Goal: Task Accomplishment & Management: Complete application form

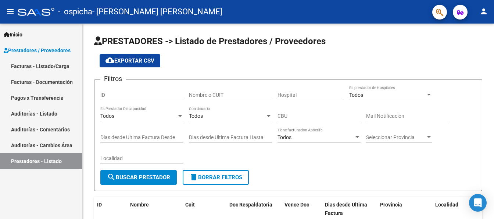
click at [45, 67] on link "Facturas - Listado/Carga" at bounding box center [41, 66] width 82 height 16
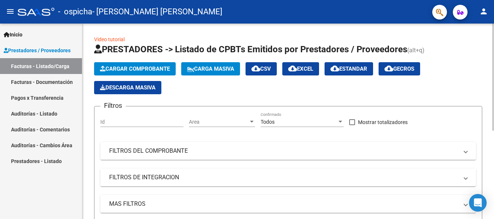
click at [158, 179] on mat-panel-title "FILTROS DE INTEGRACION" at bounding box center [283, 177] width 349 height 8
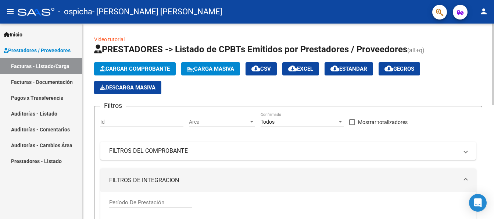
click at [172, 201] on input "Período De Prestación" at bounding box center [150, 202] width 83 height 7
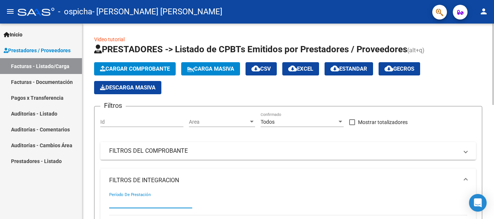
click at [117, 201] on input "Período De Prestación" at bounding box center [150, 202] width 83 height 7
type input "-3"
type input "1"
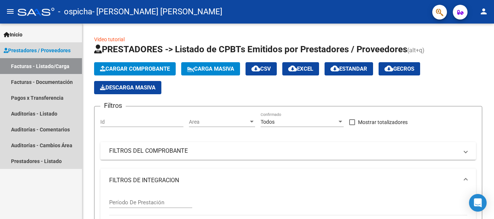
click at [19, 49] on span "Prestadores / Proveedores" at bounding box center [37, 50] width 67 height 8
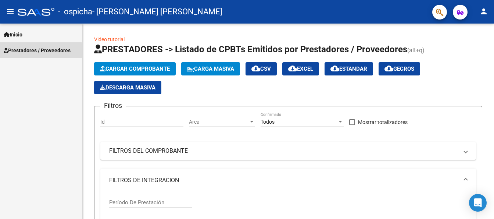
click at [19, 50] on span "Prestadores / Proveedores" at bounding box center [37, 50] width 67 height 8
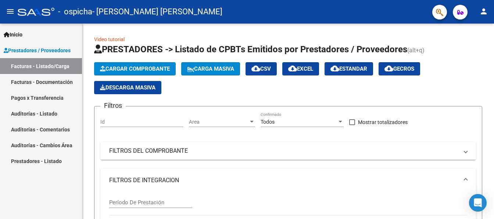
click at [44, 69] on link "Facturas - Listado/Carga" at bounding box center [41, 66] width 82 height 16
click at [169, 180] on mat-panel-title "FILTROS DE INTEGRACION" at bounding box center [283, 180] width 349 height 8
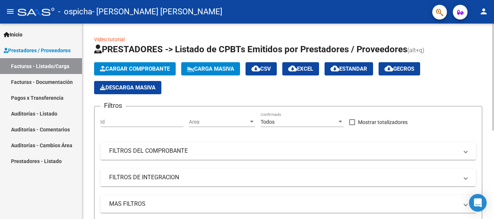
click at [462, 180] on span "FILTROS DE INTEGRACION" at bounding box center [286, 177] width 355 height 8
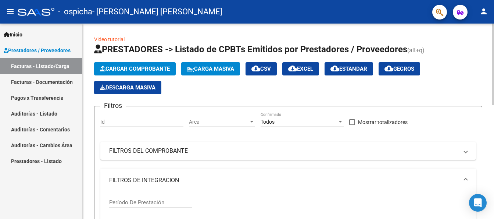
click at [205, 176] on mat-panel-title "FILTROS DE INTEGRACION" at bounding box center [283, 180] width 349 height 8
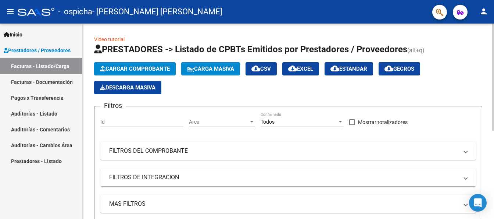
drag, startPoint x: 491, startPoint y: 133, endPoint x: 491, endPoint y: 161, distance: 27.9
click at [491, 161] on div "Video tutorial PRESTADORES -> Listado de CPBTs Emitidos por Prestadores / Prove…" at bounding box center [288, 199] width 412 height 350
click at [179, 196] on mat-expansion-panel-header "MAS FILTROS" at bounding box center [288, 204] width 376 height 18
click at [462, 204] on span "MAS FILTROS" at bounding box center [286, 207] width 355 height 8
click at [143, 199] on mat-expansion-panel-header "MAS FILTROS" at bounding box center [288, 204] width 376 height 18
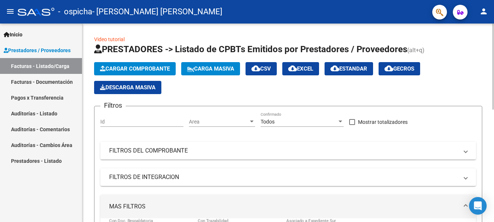
click at [462, 204] on span "MAS FILTROS" at bounding box center [286, 207] width 355 height 8
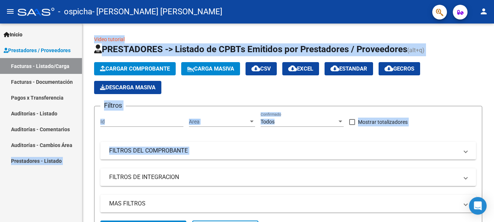
drag, startPoint x: 0, startPoint y: 215, endPoint x: -1, endPoint y: 185, distance: 30.2
click at [0, 185] on html "menu - ospicha - GODOY NATALIA MARIELA person Inicio Instructivos Contacto OS P…" at bounding box center [247, 111] width 494 height 222
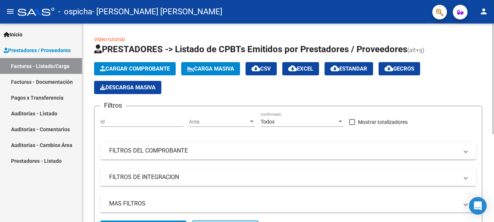
click at [143, 205] on mat-panel-title "MAS FILTROS" at bounding box center [283, 204] width 349 height 8
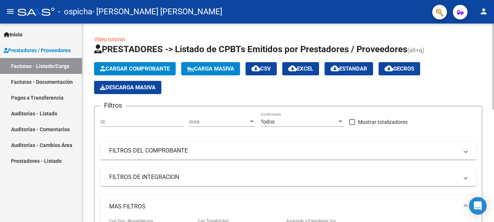
click at [166, 149] on mat-panel-title "FILTROS DEL COMPROBANTE" at bounding box center [283, 151] width 349 height 8
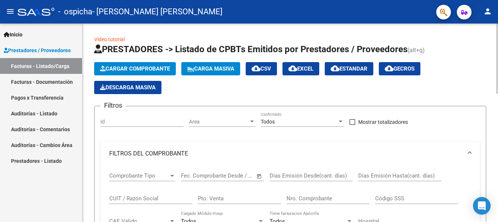
click at [472, 77] on div "Cargar Comprobante Carga Masiva cloud_download CSV cloud_download EXCEL cloud_d…" at bounding box center [290, 78] width 392 height 32
click at [170, 176] on div at bounding box center [172, 176] width 4 height 2
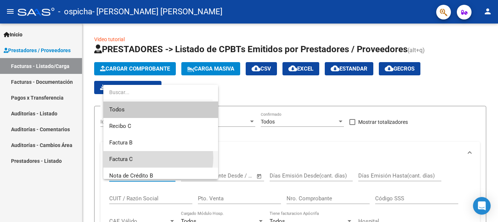
click at [147, 158] on span "Factura C" at bounding box center [160, 159] width 103 height 17
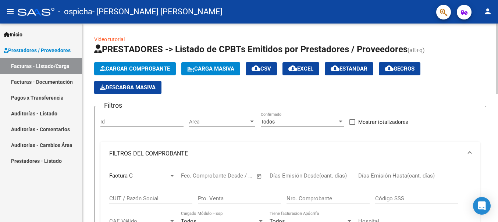
click at [259, 176] on span "Open calendar" at bounding box center [259, 177] width 18 height 18
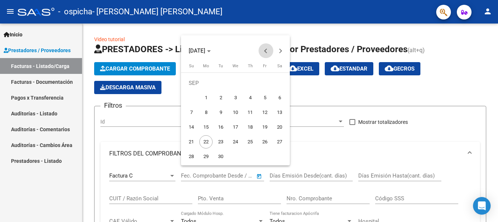
click at [266, 50] on button "Previous month" at bounding box center [265, 50] width 15 height 15
click at [236, 96] on span "2" at bounding box center [235, 97] width 13 height 13
type input "02/07/2025"
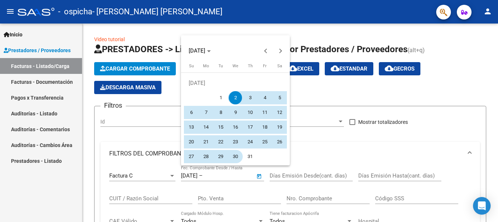
click at [237, 157] on span "30" at bounding box center [235, 156] width 13 height 13
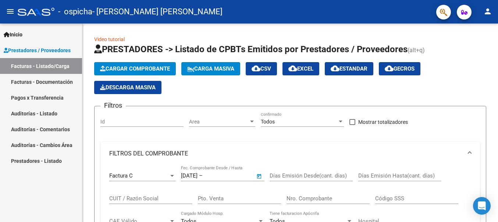
type input "30/07/2025"
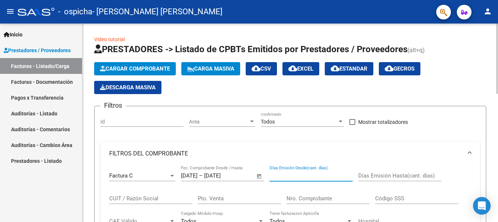
click at [339, 175] on input "Días Emisión Desde(cant. días)" at bounding box center [310, 175] width 83 height 7
click at [260, 176] on span "Open calendar" at bounding box center [259, 177] width 18 height 18
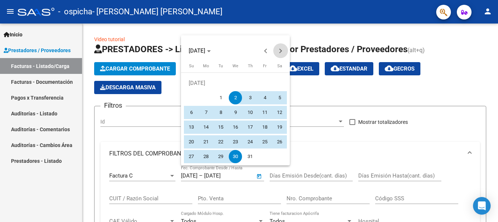
click at [276, 51] on span "Next month" at bounding box center [280, 50] width 15 height 15
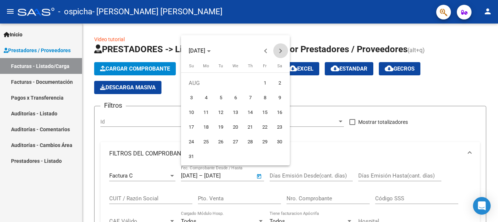
click at [276, 51] on span "Next month" at bounding box center [280, 50] width 15 height 15
click at [206, 140] on span "22" at bounding box center [205, 141] width 13 height 13
type input "[DATE]"
click at [227, 175] on div at bounding box center [249, 111] width 498 height 222
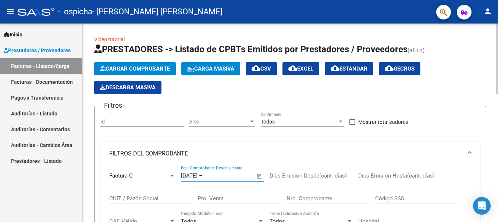
click at [217, 176] on input "text" at bounding box center [222, 175] width 36 height 7
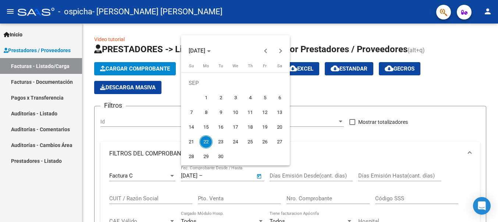
click at [42, 98] on div at bounding box center [249, 111] width 498 height 222
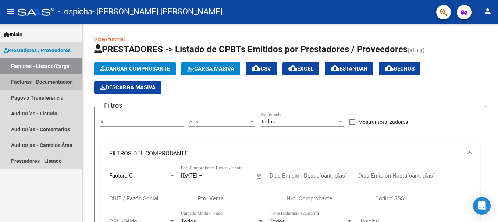
click at [43, 79] on link "Facturas - Documentación" at bounding box center [41, 82] width 82 height 16
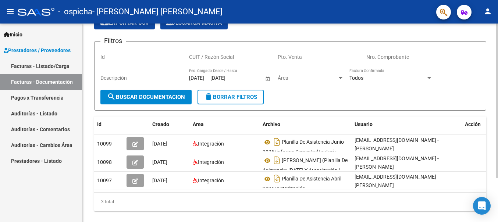
click at [494, 164] on html "menu - ospicha - GODOY NATALIA MARIELA person Inicio Instructivos Contacto OS P…" at bounding box center [249, 111] width 498 height 222
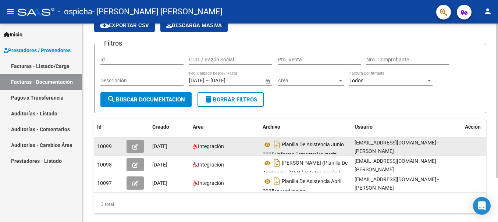
click at [131, 147] on button "button" at bounding box center [134, 146] width 17 height 13
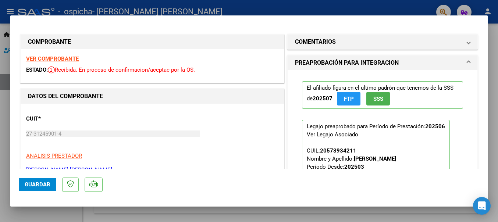
click at [371, 5] on div at bounding box center [249, 111] width 498 height 222
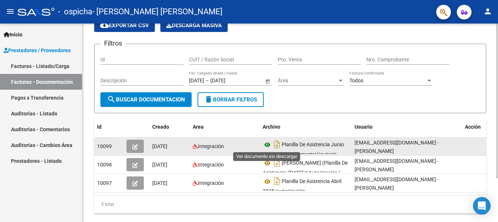
click at [265, 147] on icon at bounding box center [267, 144] width 10 height 9
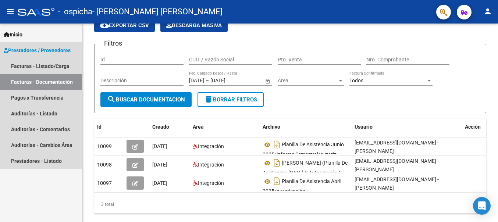
click at [55, 48] on span "Prestadores / Proveedores" at bounding box center [37, 50] width 67 height 8
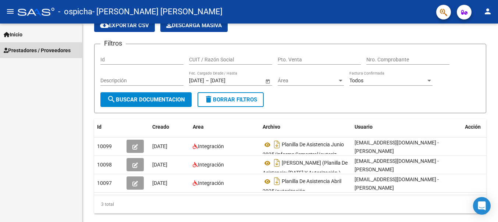
click at [55, 48] on span "Prestadores / Proveedores" at bounding box center [37, 50] width 67 height 8
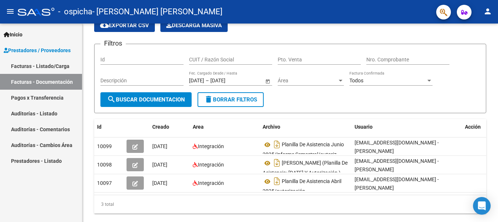
click at [20, 33] on span "Inicio" at bounding box center [13, 35] width 19 height 8
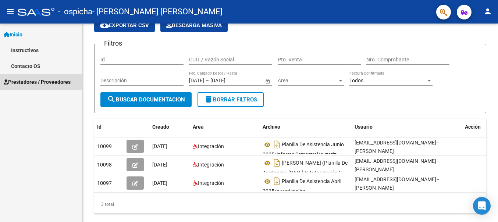
click at [41, 80] on span "Prestadores / Proveedores" at bounding box center [37, 82] width 67 height 8
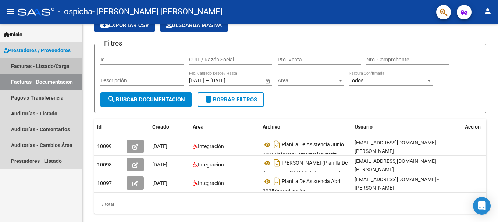
click at [38, 67] on link "Facturas - Listado/Carga" at bounding box center [41, 66] width 82 height 16
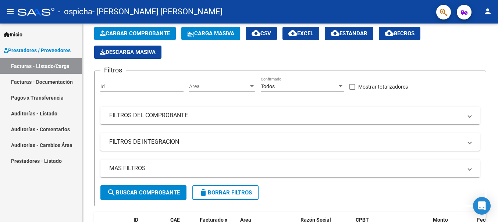
drag, startPoint x: 415, startPoint y: 6, endPoint x: 411, endPoint y: -41, distance: 46.8
click at [411, 0] on html "menu - ospicha - GODOY NATALIA MARIELA person Inicio Instructivos Contacto OS P…" at bounding box center [249, 111] width 498 height 222
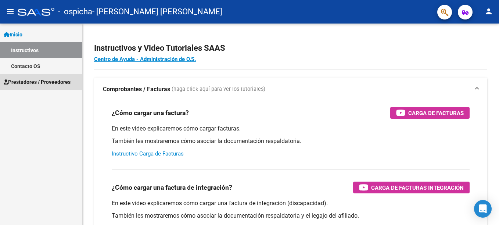
click at [58, 81] on span "Prestadores / Proveedores" at bounding box center [37, 82] width 67 height 8
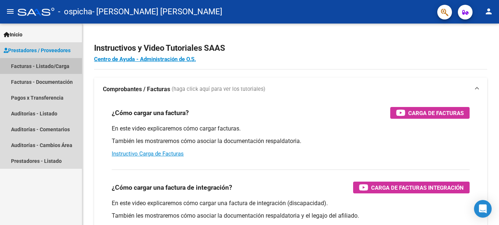
click at [49, 67] on link "Facturas - Listado/Carga" at bounding box center [41, 66] width 82 height 16
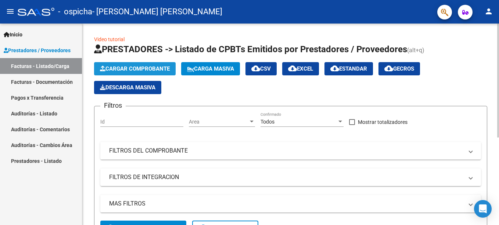
click at [123, 70] on span "Cargar Comprobante" at bounding box center [135, 68] width 70 height 7
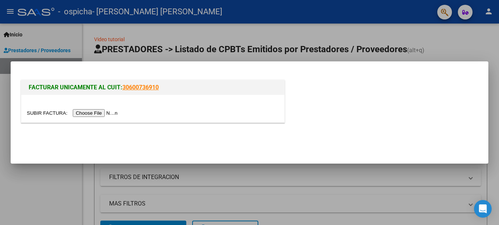
click at [83, 112] on input "file" at bounding box center [73, 113] width 93 height 8
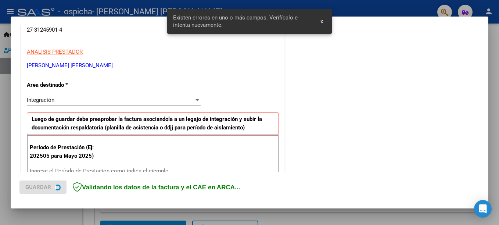
scroll to position [183, 0]
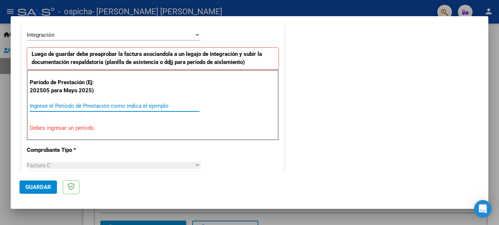
click at [72, 107] on input "Ingrese el Período de Prestación como indica el ejemplo" at bounding box center [115, 106] width 170 height 7
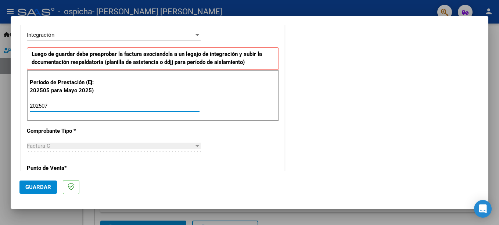
type input "202507"
click at [36, 191] on button "Guardar" at bounding box center [37, 186] width 37 height 13
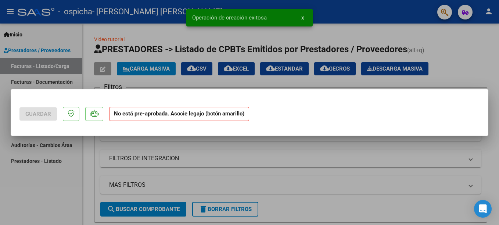
scroll to position [0, 0]
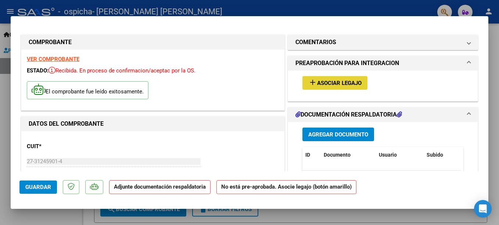
click at [339, 82] on span "Asociar Legajo" at bounding box center [339, 83] width 44 height 7
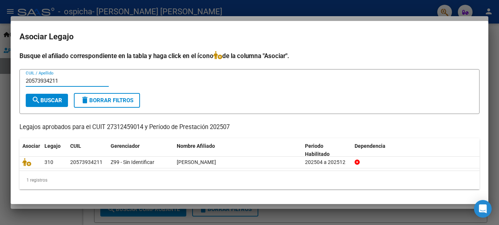
type input "20573934211"
click at [46, 100] on span "search Buscar" at bounding box center [47, 100] width 31 height 7
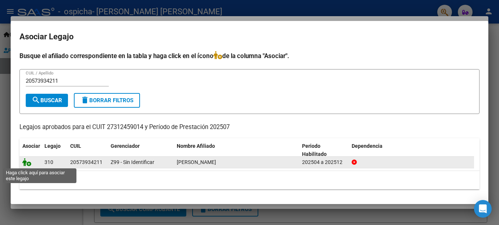
click at [30, 164] on icon at bounding box center [26, 162] width 9 height 8
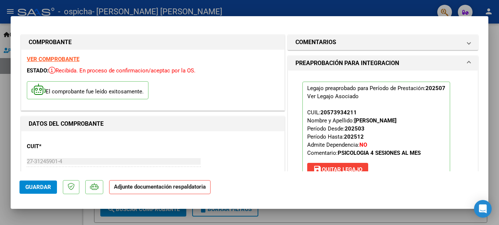
click at [121, 190] on strong "Adjunte documentación respaldatoria" at bounding box center [160, 186] width 92 height 7
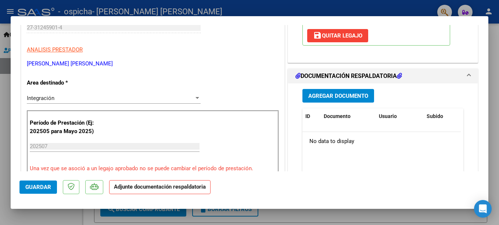
scroll to position [132, 0]
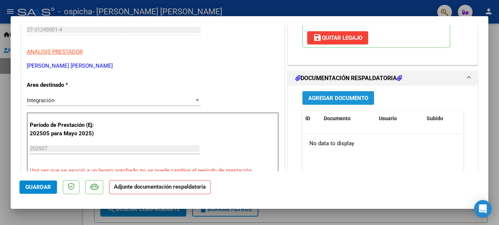
click at [350, 96] on span "Agregar Documento" at bounding box center [338, 98] width 60 height 7
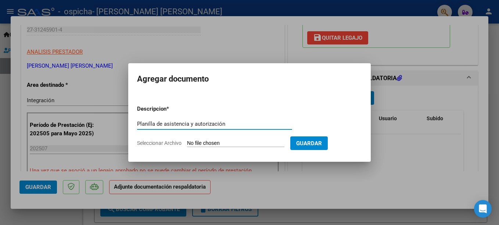
type input "Planilla de asistencia y autorización"
click at [269, 142] on input "Seleccionar Archivo" at bounding box center [235, 143] width 97 height 7
type input "C:\fakepath\Pl as [PERSON_NAME][DATE]_ autorización (1).pdf"
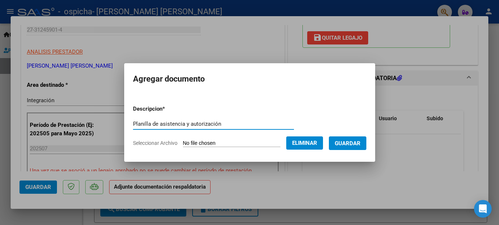
click at [215, 124] on input "Planilla de asistencia y autorización" at bounding box center [213, 124] width 161 height 7
type input "Planilla de asistencia y autorización [DATE]"
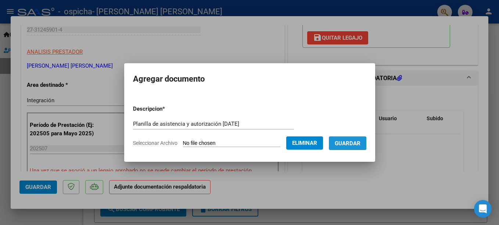
click at [356, 143] on span "Guardar" at bounding box center [348, 143] width 26 height 7
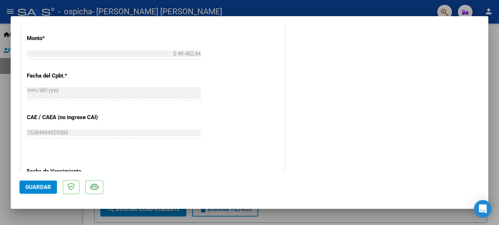
scroll to position [512, 0]
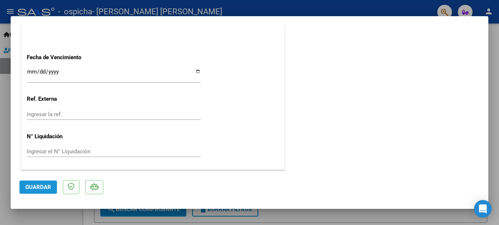
click at [41, 186] on span "Guardar" at bounding box center [38, 187] width 26 height 7
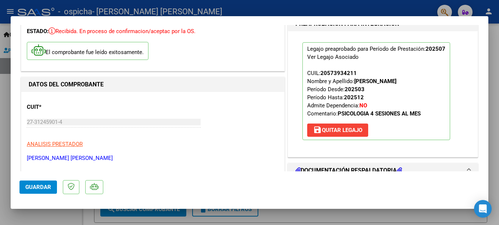
scroll to position [0, 0]
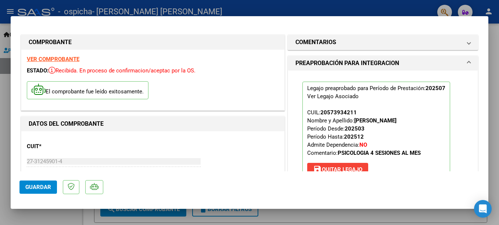
click at [393, 7] on div at bounding box center [249, 112] width 499 height 225
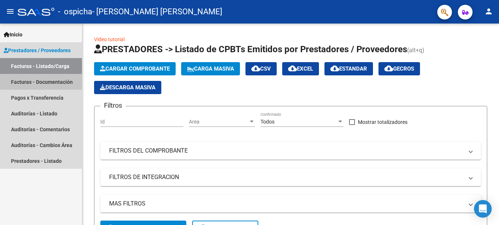
click at [50, 80] on link "Facturas - Documentación" at bounding box center [41, 82] width 82 height 16
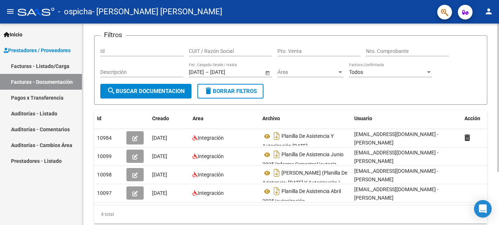
scroll to position [65, 0]
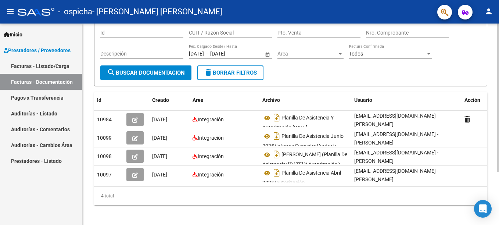
click at [485, 208] on body "menu - ospicha - [PERSON_NAME] [PERSON_NAME] person Inicio Instructivos Contact…" at bounding box center [249, 112] width 499 height 225
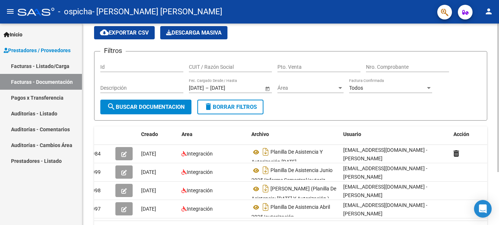
scroll to position [0, 0]
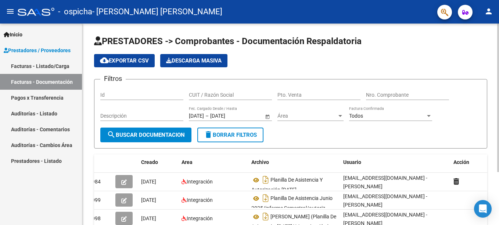
click at [485, 65] on div "PRESTADORES -> Comprobantes - Documentación Respaldatoria cloud_download Export…" at bounding box center [291, 157] width 419 height 267
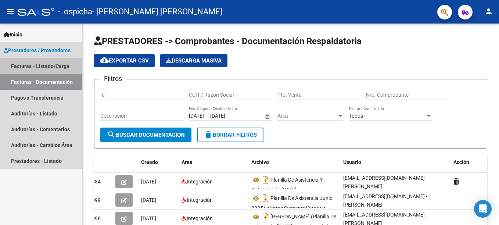
click at [26, 64] on link "Facturas - Listado/Carga" at bounding box center [41, 66] width 82 height 16
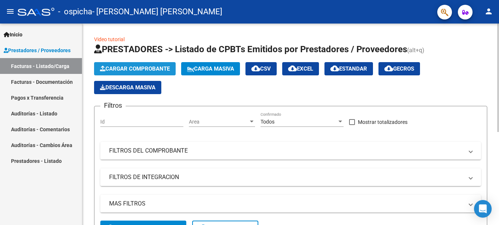
click at [124, 70] on span "Cargar Comprobante" at bounding box center [135, 68] width 70 height 7
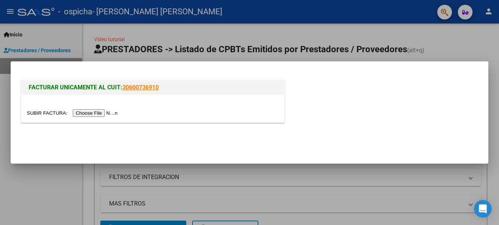
click at [94, 111] on input "file" at bounding box center [73, 113] width 93 height 8
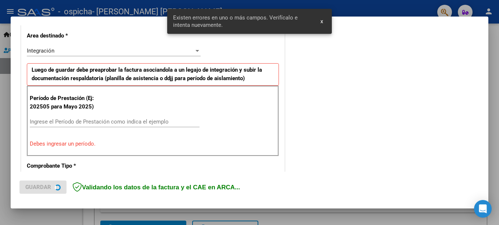
scroll to position [169, 0]
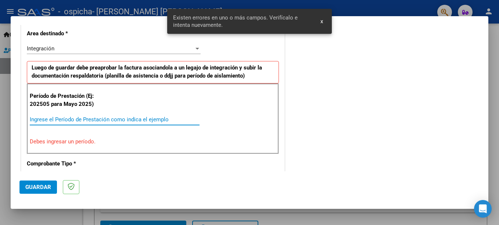
click at [90, 117] on input "Ingrese el Período de Prestación como indica el ejemplo" at bounding box center [115, 119] width 170 height 7
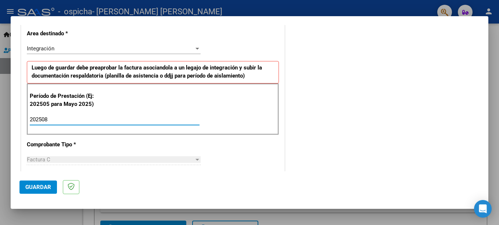
type input "202508"
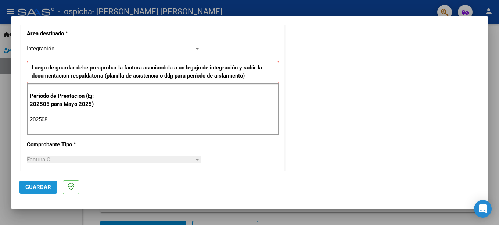
click at [50, 187] on span "Guardar" at bounding box center [38, 187] width 26 height 7
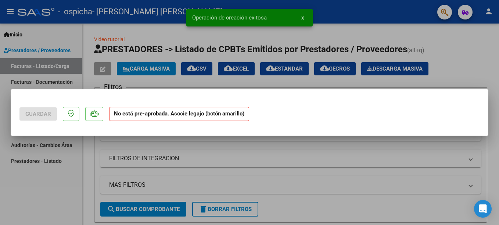
scroll to position [0, 0]
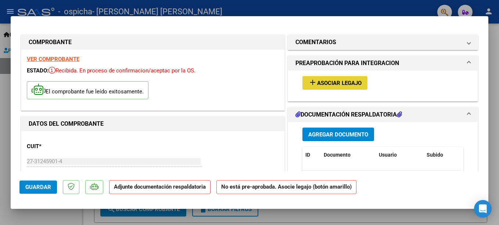
click at [334, 84] on span "Asociar Legajo" at bounding box center [339, 83] width 44 height 7
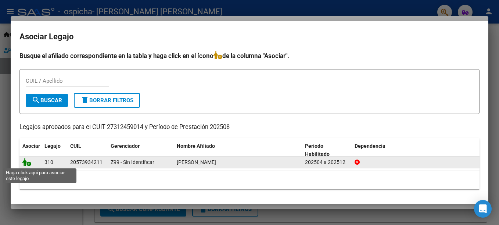
click at [28, 163] on icon at bounding box center [26, 162] width 9 height 8
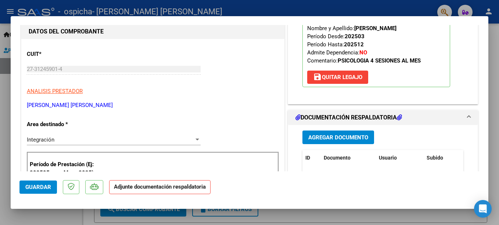
scroll to position [103, 0]
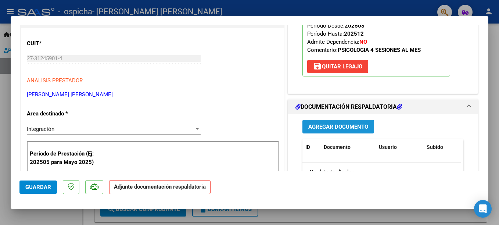
click at [338, 128] on span "Agregar Documento" at bounding box center [338, 126] width 60 height 7
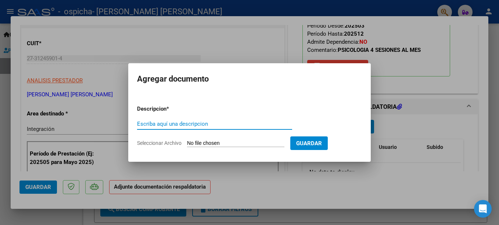
click at [200, 123] on input "Escriba aquí una descripcion" at bounding box center [214, 124] width 155 height 7
click at [245, 126] on input "Planilla de asistencia y autorización, periodo [DATE]" at bounding box center [214, 124] width 155 height 7
type input "Planilla de asistencia y autorización, periodo: [DATE]"
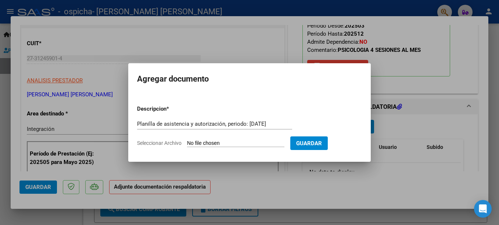
click at [201, 140] on input "Seleccionar Archivo" at bounding box center [235, 143] width 97 height 7
type input "C:\fakepath\Pl As y aut. [PERSON_NAME][DATE].pdf"
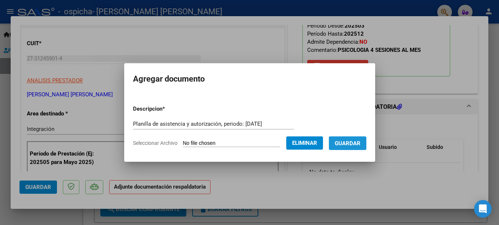
click at [361, 144] on span "Guardar" at bounding box center [348, 143] width 26 height 7
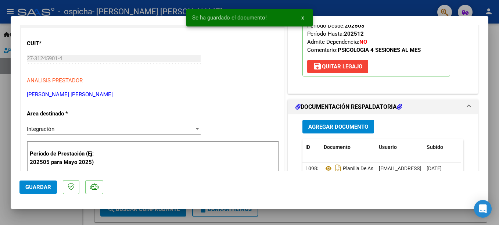
click at [482, 168] on mat-dialog-content "COMPROBANTE VER COMPROBANTE ESTADO: Recibida. En proceso de confirmacion/acepta…" at bounding box center [250, 98] width 478 height 146
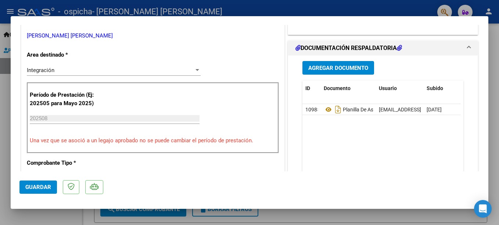
scroll to position [176, 0]
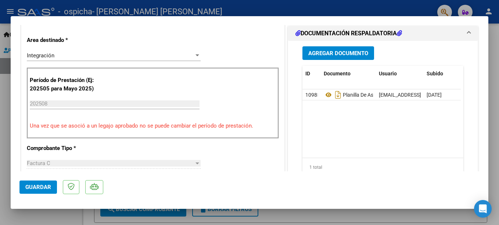
click at [34, 187] on span "Guardar" at bounding box center [38, 187] width 26 height 7
click at [119, 7] on div at bounding box center [249, 112] width 499 height 225
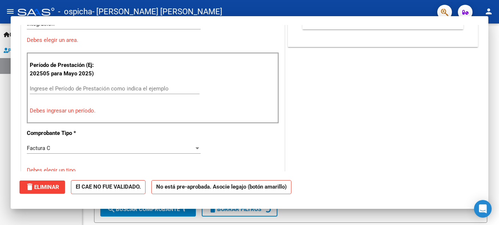
scroll to position [0, 0]
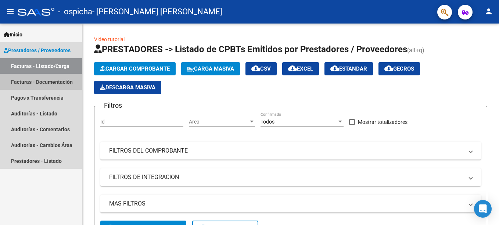
click at [64, 78] on link "Facturas - Documentación" at bounding box center [41, 82] width 82 height 16
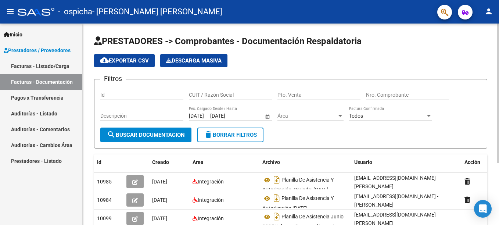
click at [485, 123] on div "PRESTADORES -> Comprobantes - Documentación Respaldatoria cloud_download Export…" at bounding box center [291, 167] width 419 height 286
